Goal: Information Seeking & Learning: Check status

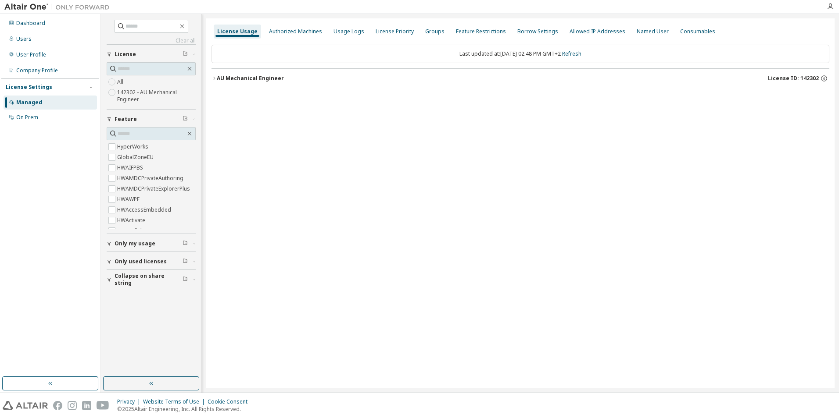
click at [214, 75] on button "AU Mechanical Engineer License ID: 142302" at bounding box center [520, 78] width 618 height 19
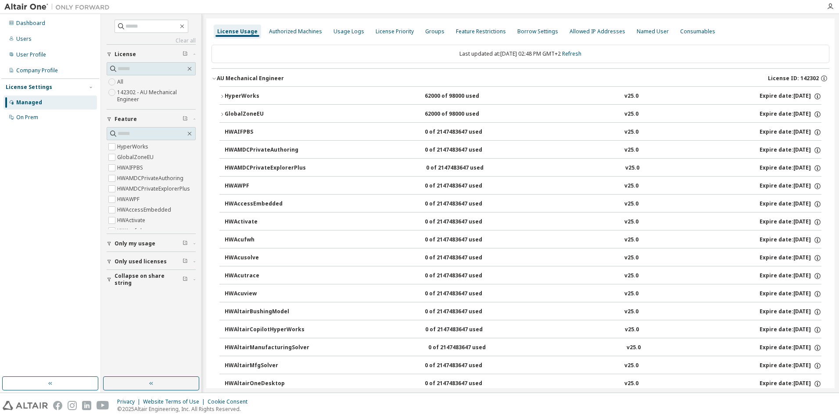
click at [223, 96] on icon "button" at bounding box center [221, 96] width 5 height 5
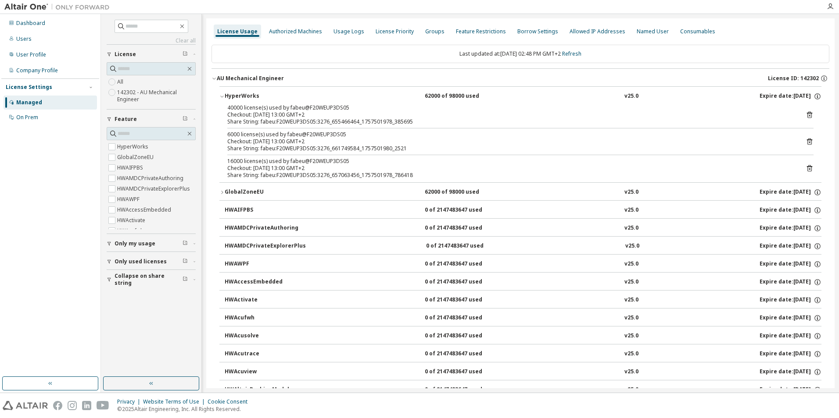
click at [807, 113] on icon at bounding box center [809, 115] width 5 height 7
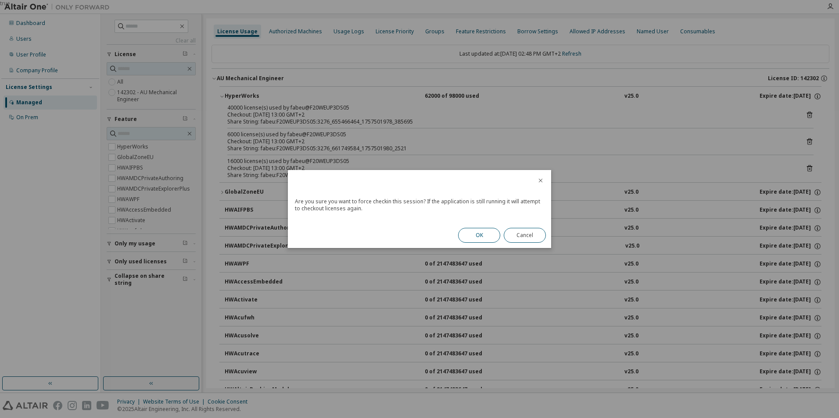
drag, startPoint x: 460, startPoint y: 229, endPoint x: 468, endPoint y: 235, distance: 9.9
click at [461, 229] on div "OK Cancel" at bounding box center [502, 235] width 98 height 25
click at [468, 235] on button "OK" at bounding box center [479, 235] width 42 height 15
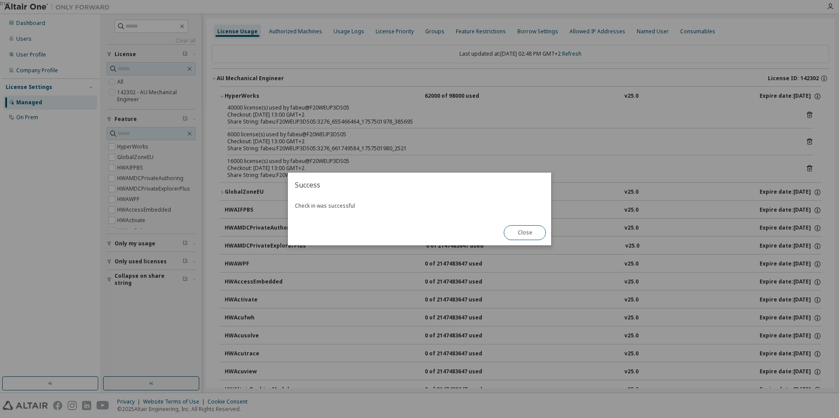
drag, startPoint x: 528, startPoint y: 232, endPoint x: 572, endPoint y: 207, distance: 51.5
click at [527, 232] on button "Close" at bounding box center [525, 232] width 42 height 15
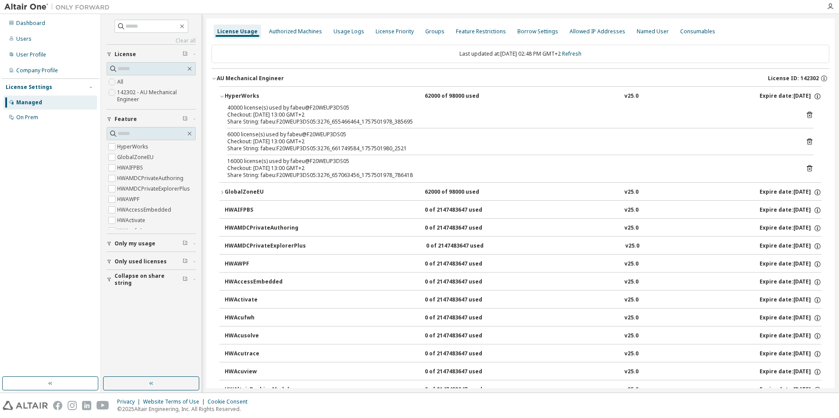
click at [807, 140] on icon at bounding box center [809, 142] width 5 height 7
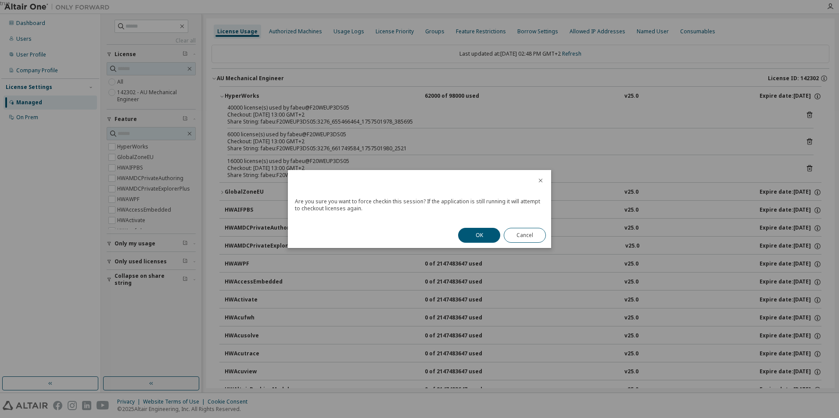
click at [475, 244] on div "OK Cancel" at bounding box center [502, 235] width 98 height 25
click at [471, 236] on button "OK" at bounding box center [479, 235] width 42 height 15
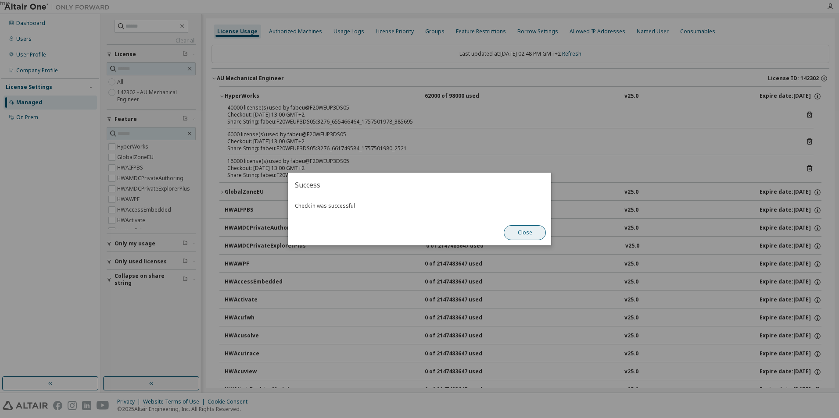
click at [529, 234] on button "Close" at bounding box center [525, 232] width 42 height 15
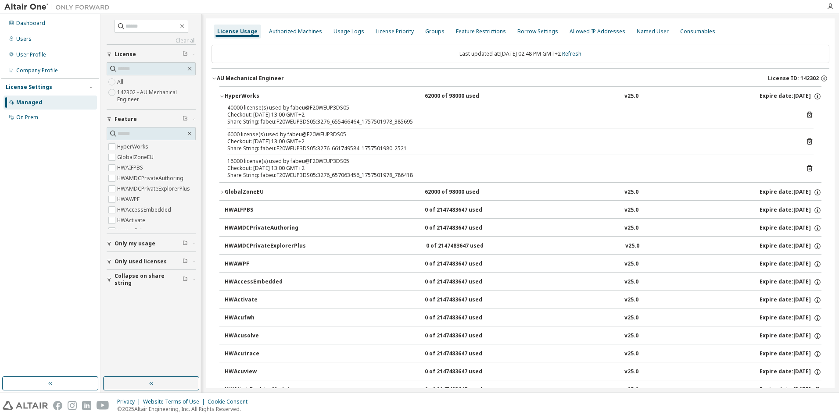
click at [805, 166] on icon at bounding box center [809, 168] width 8 height 8
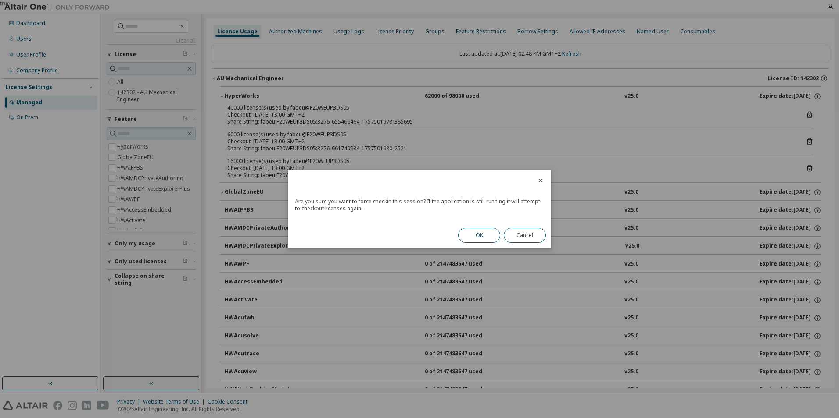
click at [476, 236] on button "OK" at bounding box center [479, 235] width 42 height 15
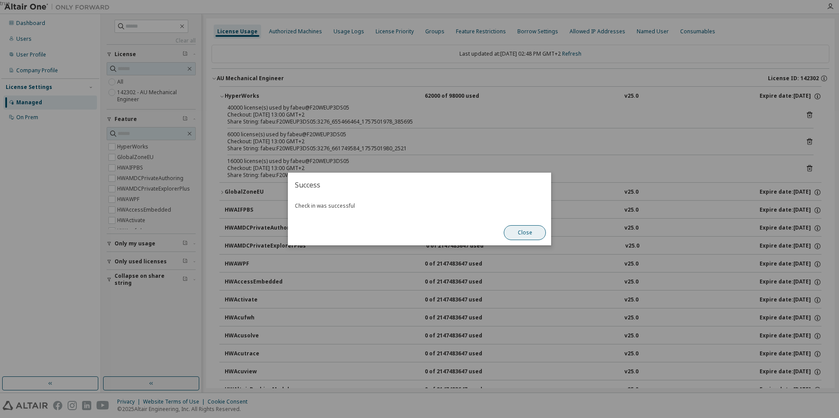
click at [509, 228] on button "Close" at bounding box center [525, 232] width 42 height 15
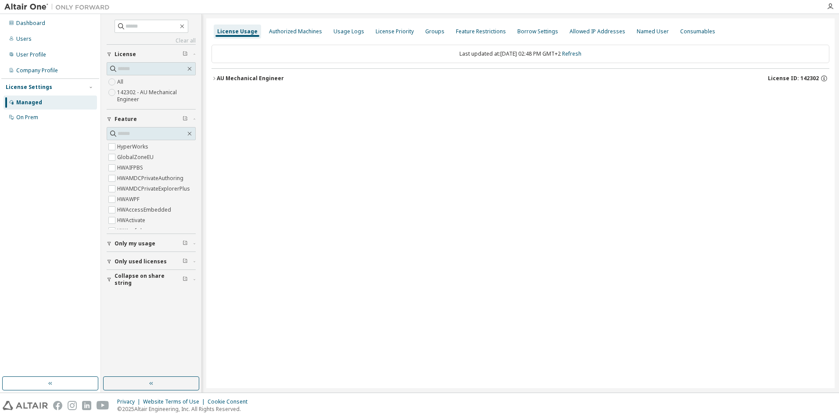
click at [212, 80] on icon "button" at bounding box center [213, 78] width 5 height 5
click at [214, 82] on button "AU Mechanical Engineer License ID: 142302" at bounding box center [520, 78] width 618 height 19
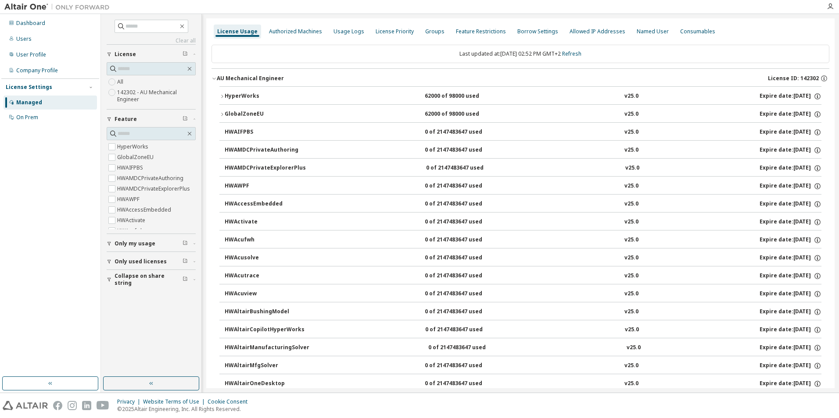
drag, startPoint x: 230, startPoint y: 98, endPoint x: 225, endPoint y: 96, distance: 5.7
click at [229, 98] on div "HyperWorks" at bounding box center [264, 97] width 79 height 8
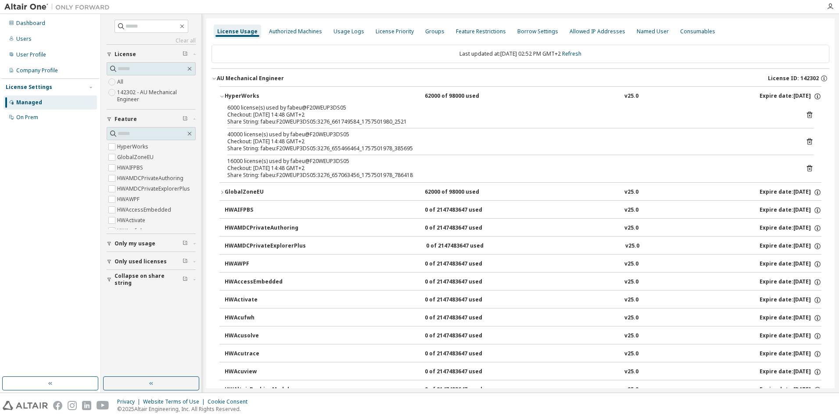
click at [806, 112] on icon at bounding box center [809, 115] width 8 height 8
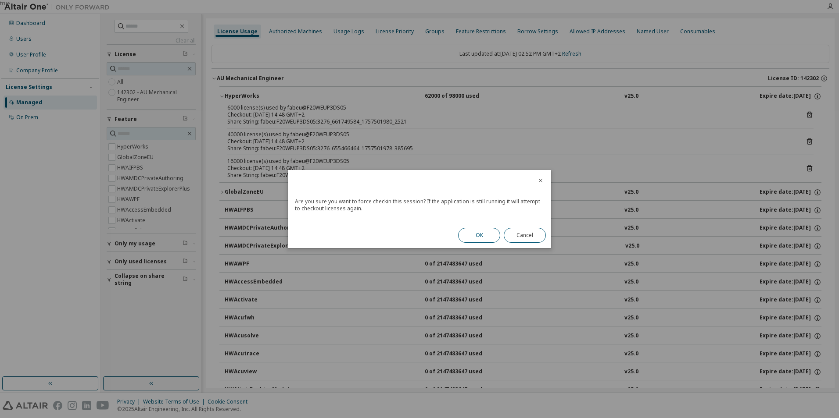
click at [482, 236] on button "OK" at bounding box center [479, 235] width 42 height 15
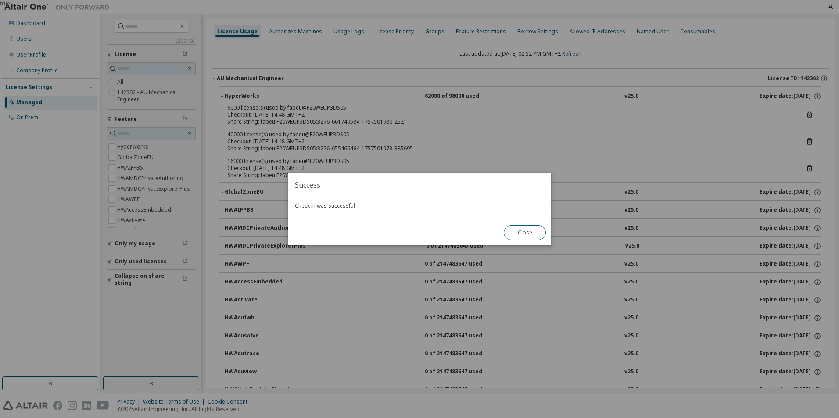
click at [530, 242] on div "Close" at bounding box center [524, 232] width 53 height 25
click at [536, 232] on button "Close" at bounding box center [525, 232] width 42 height 15
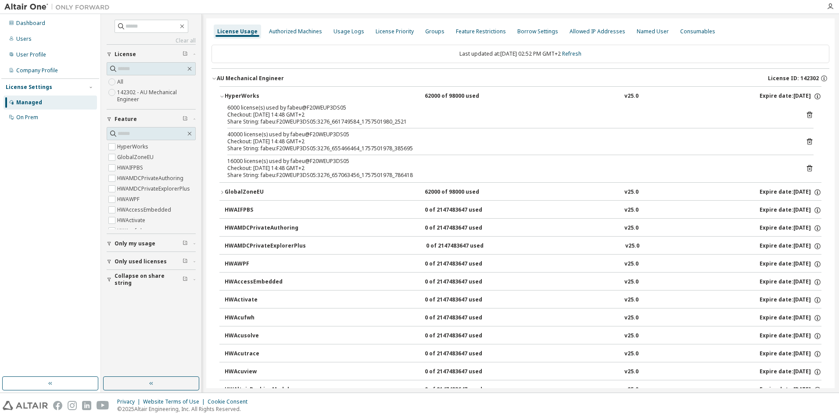
click at [799, 139] on div "40000 license(s) used by fabeu@F20WEUP3DS05 Checkout: 2025-09-10 14:48 GMT+2 Sh…" at bounding box center [520, 141] width 586 height 21
click at [808, 142] on icon at bounding box center [809, 142] width 2 height 2
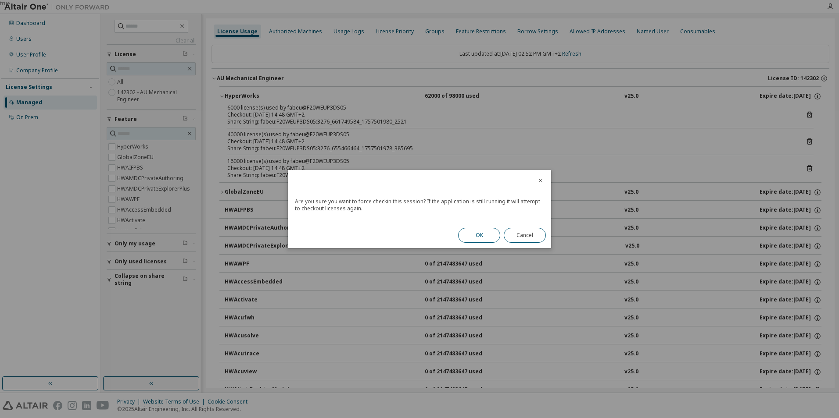
click at [487, 231] on button "OK" at bounding box center [479, 235] width 42 height 15
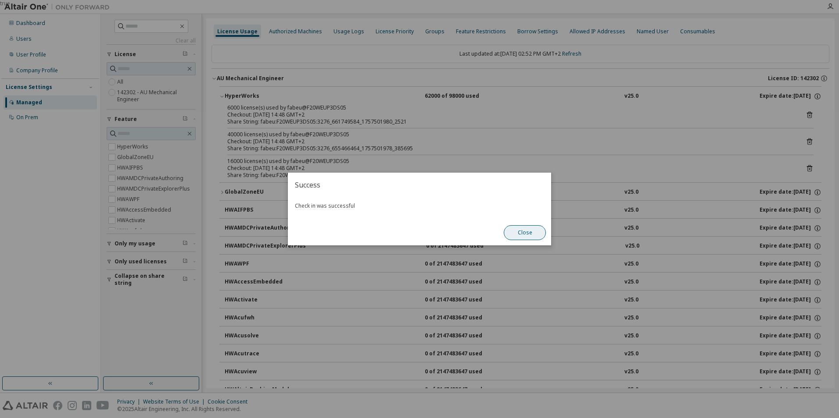
click at [530, 236] on button "Close" at bounding box center [525, 232] width 42 height 15
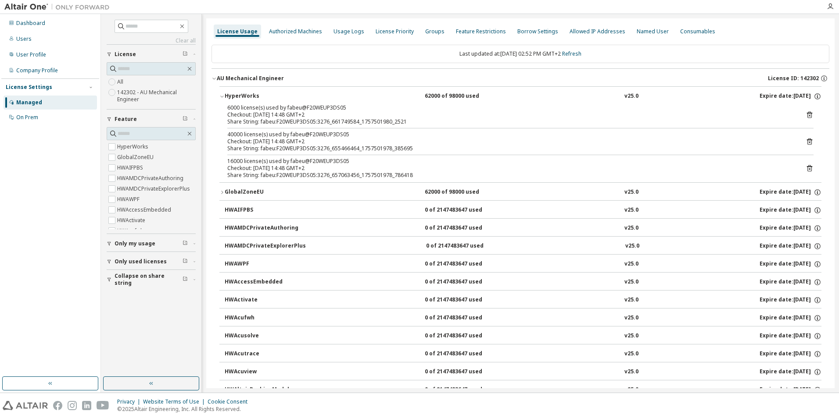
click at [808, 170] on div "6000 license(s) used by fabeu@F20WEUP3DS05 Checkout: 2025-09-10 14:48 GMT+2 Sha…" at bounding box center [520, 143] width 602 height 78
click at [807, 168] on icon at bounding box center [809, 168] width 5 height 7
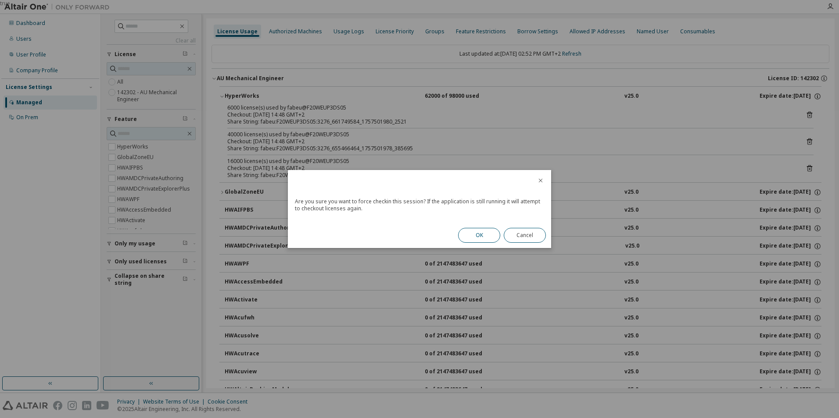
click at [481, 232] on button "OK" at bounding box center [479, 235] width 42 height 15
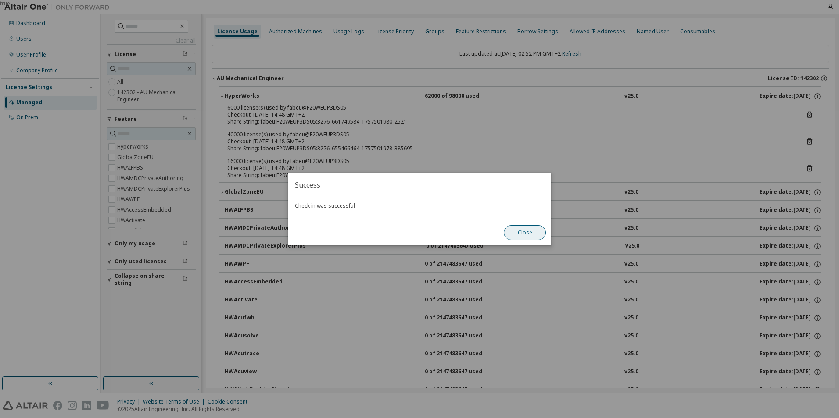
click at [543, 236] on div "Close" at bounding box center [524, 232] width 53 height 25
click at [532, 235] on button "Close" at bounding box center [525, 232] width 42 height 15
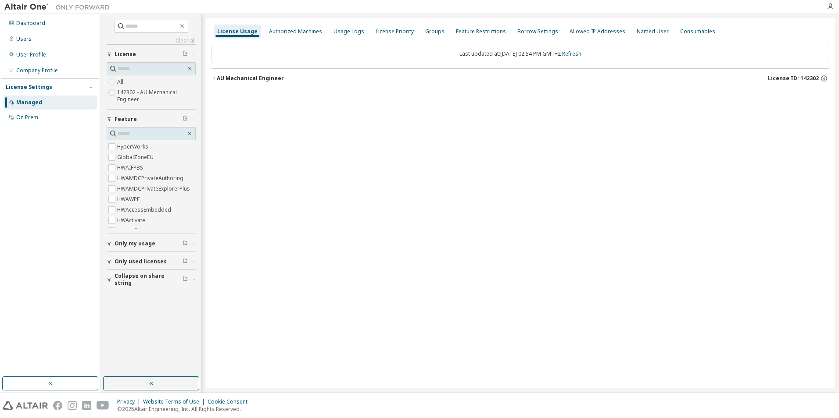
click at [213, 81] on button "AU Mechanical Engineer License ID: 142302" at bounding box center [520, 78] width 618 height 19
click at [216, 78] on icon "button" at bounding box center [213, 78] width 5 height 5
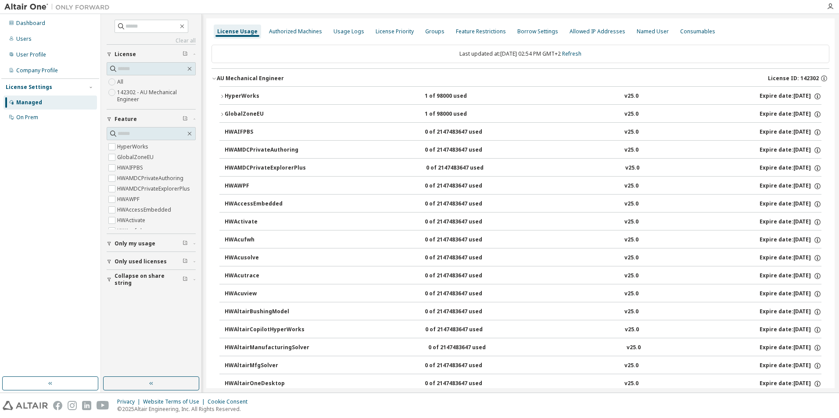
click at [222, 97] on icon "button" at bounding box center [222, 96] width 2 height 3
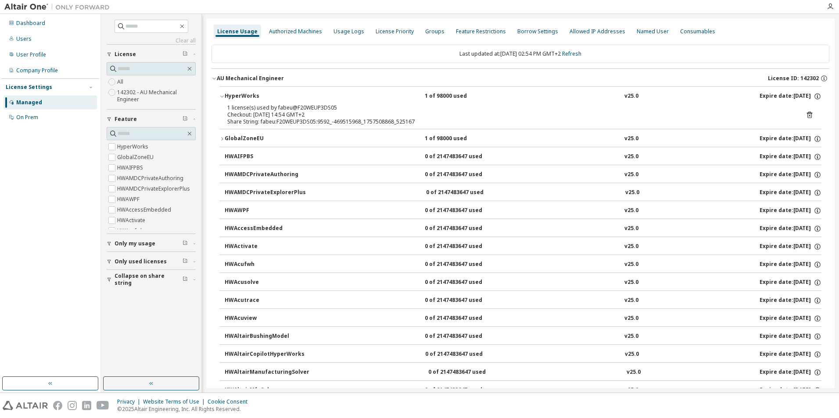
click at [222, 97] on icon "button" at bounding box center [221, 97] width 3 height 2
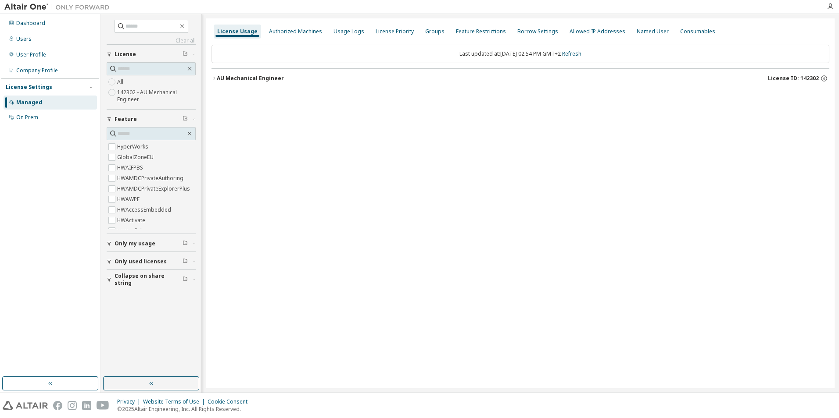
click at [216, 79] on icon "button" at bounding box center [213, 78] width 5 height 5
click at [213, 77] on icon "button" at bounding box center [213, 78] width 5 height 5
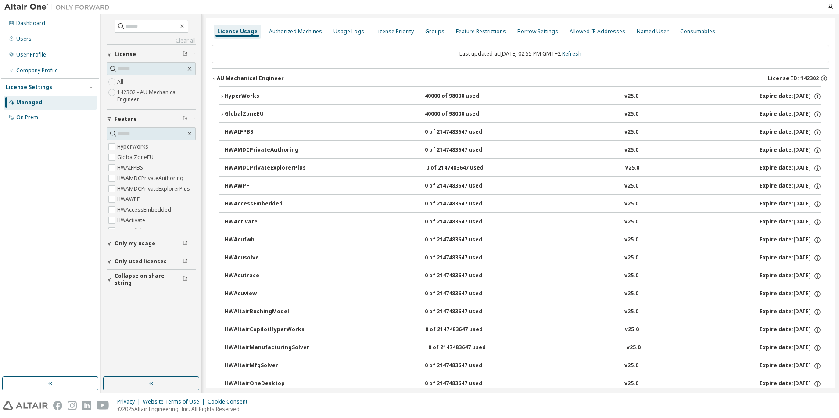
click at [221, 99] on icon "button" at bounding box center [221, 96] width 5 height 5
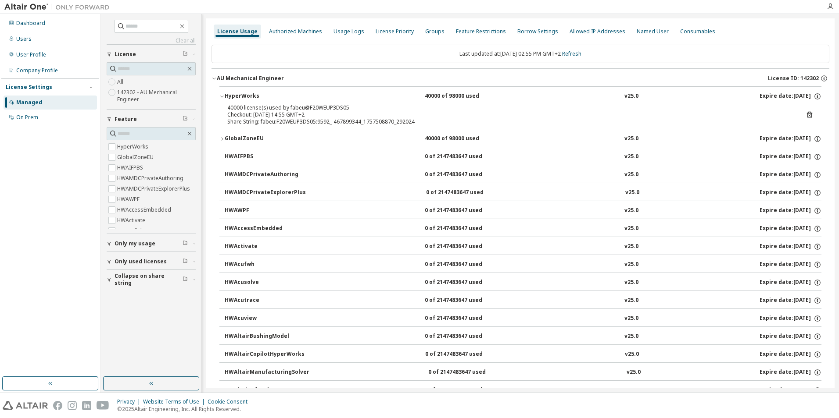
click at [221, 97] on icon "button" at bounding box center [221, 97] width 3 height 2
